Goal: Find contact information: Find contact information

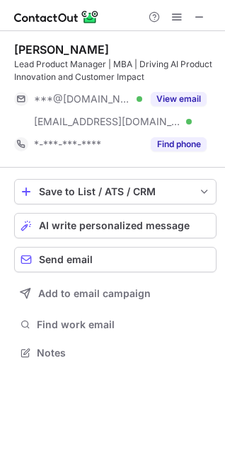
scroll to position [343, 225]
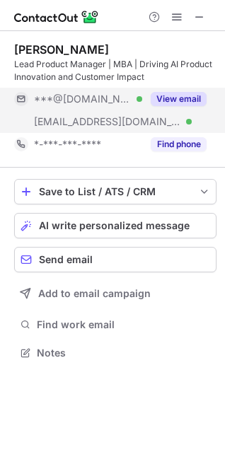
click at [176, 89] on div "View email" at bounding box center [174, 99] width 64 height 23
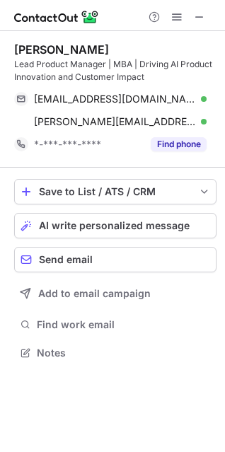
scroll to position [343, 225]
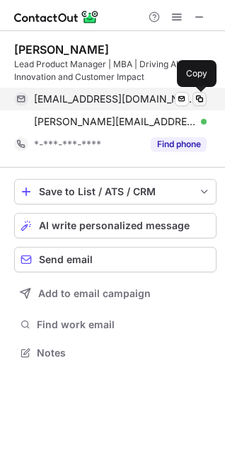
click at [200, 96] on span at bounding box center [199, 98] width 11 height 11
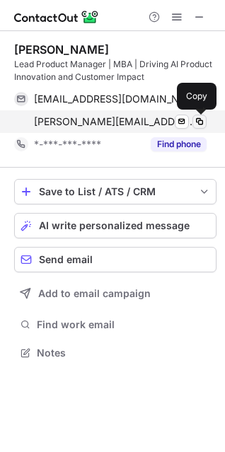
click at [200, 115] on button at bounding box center [200, 122] width 14 height 14
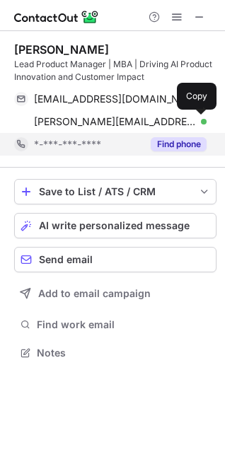
click at [171, 142] on button "Find phone" at bounding box center [179, 144] width 56 height 14
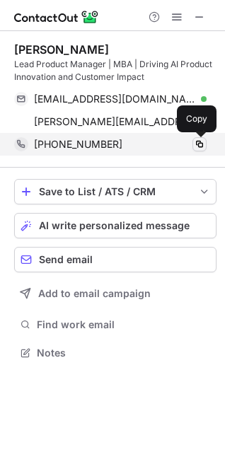
click at [198, 148] on span at bounding box center [199, 144] width 11 height 11
